Goal: Register for event/course

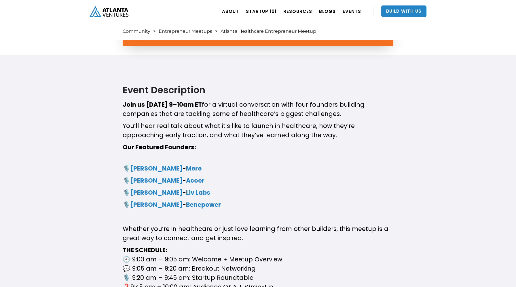
scroll to position [142, 0]
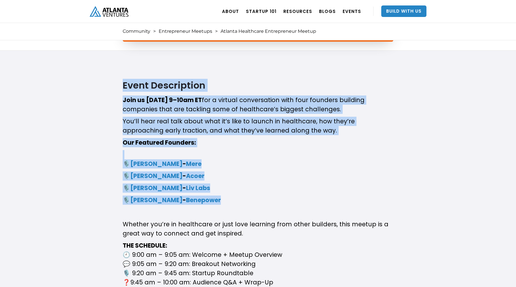
drag, startPoint x: 121, startPoint y: 159, endPoint x: 337, endPoint y: 204, distance: 220.2
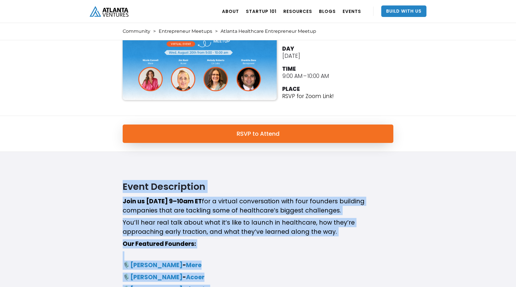
scroll to position [0, 0]
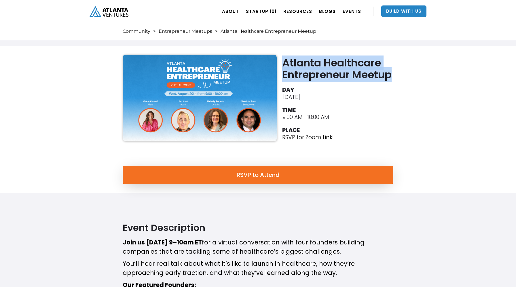
drag, startPoint x: 402, startPoint y: 75, endPoint x: 282, endPoint y: 63, distance: 120.4
click at [282, 63] on div "Atlanta Healthcare Entrepreneur Meetup DAY [DATE] TIME 9:00 AM – 10:00 AM PLACE…" at bounding box center [258, 101] width 516 height 111
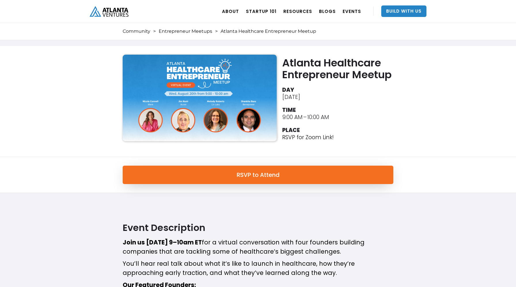
click at [344, 116] on li "TIME 9:00 AM – 10:00 AM" at bounding box center [339, 113] width 114 height 16
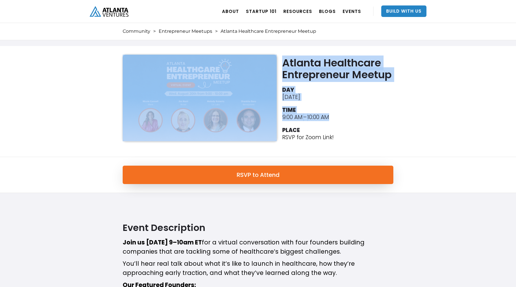
drag, startPoint x: 345, startPoint y: 116, endPoint x: 280, endPoint y: 75, distance: 75.8
click at [280, 75] on div "Atlanta Healthcare Entrepreneur Meetup DAY [DATE] TIME 9:00 AM – 10:00 AM PLACE…" at bounding box center [258, 102] width 276 height 94
copy div "Atlanta Healthcare Entrepreneur Meetup DAY [DATE] TIME 9:00 AM – 10:00 AM"
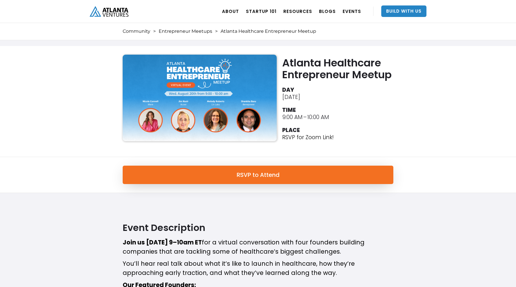
click at [353, 132] on li "PLACE RSVP for Zoom Link!" at bounding box center [339, 134] width 114 height 19
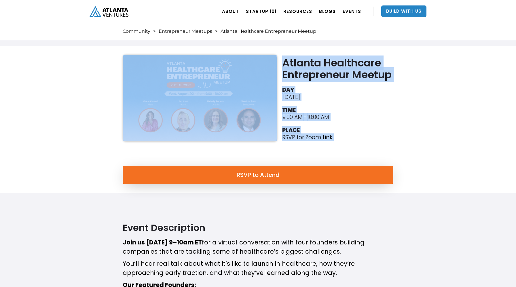
drag, startPoint x: 344, startPoint y: 135, endPoint x: 275, endPoint y: 57, distance: 104.0
click at [275, 57] on div "Atlanta Healthcare Entrepreneur Meetup DAY [DATE] TIME 9:00 AM – 10:00 AM PLACE…" at bounding box center [258, 102] width 276 height 94
copy div "Atlanta Healthcare Entrepreneur Meetup DAY [DATE] TIME 9:00 AM – 10:00 AM PLACE…"
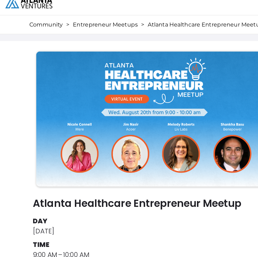
click at [105, 42] on div "Atlanta Healthcare Entrepreneur Meetup DAY [DATE] TIME 9:00 AM – 10:00 AM PLACE…" at bounding box center [129, 150] width 258 height 216
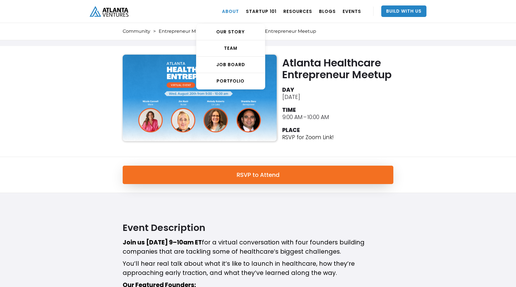
click at [239, 10] on link "ABOUT" at bounding box center [230, 11] width 17 height 16
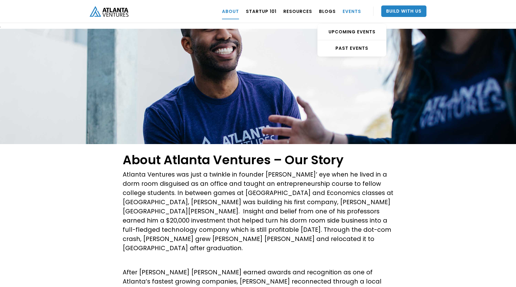
click at [354, 12] on link "EVENTS" at bounding box center [352, 11] width 18 height 16
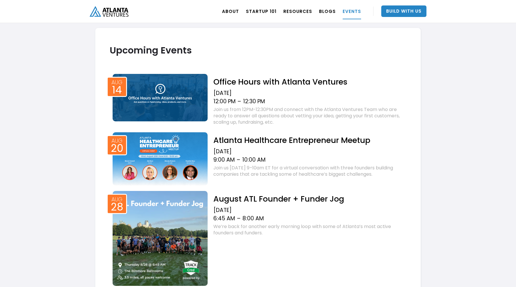
scroll to position [200, 0]
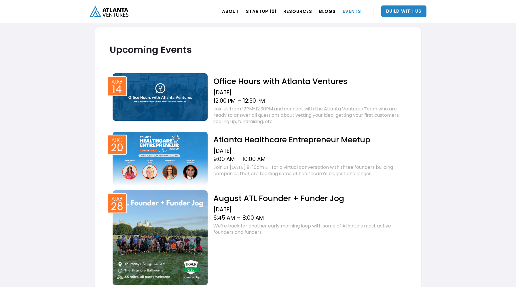
drag, startPoint x: 393, startPoint y: 138, endPoint x: 212, endPoint y: 0, distance: 227.6
